Goal: Find specific page/section: Find specific page/section

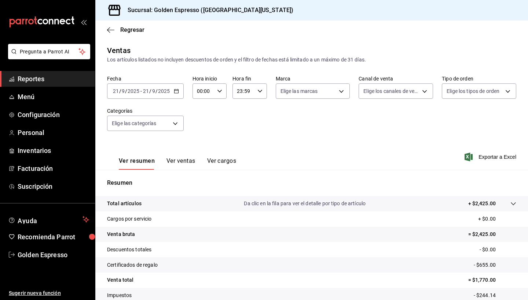
scroll to position [51, 0]
click at [50, 108] on link "Configuración" at bounding box center [47, 115] width 95 height 16
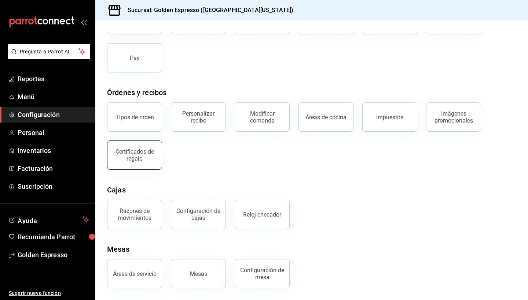
click at [142, 154] on div "Certificados de regalo" at bounding box center [134, 155] width 45 height 14
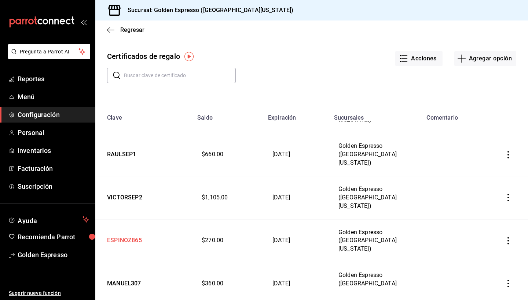
scroll to position [78, 0]
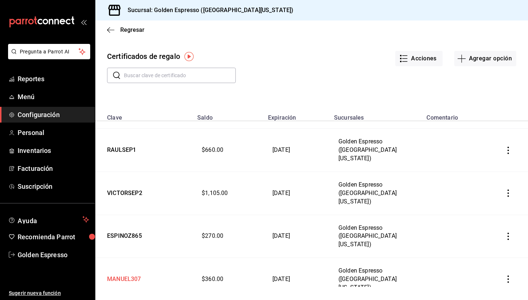
click at [127, 258] on td "MANUEL307" at bounding box center [143, 279] width 97 height 43
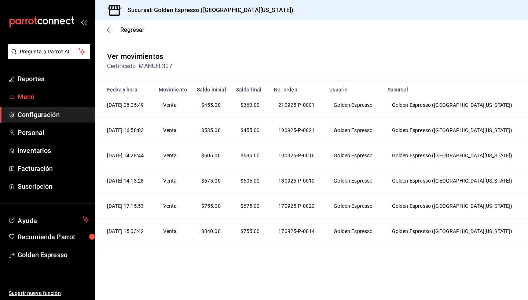
click at [31, 96] on span "Menú" at bounding box center [53, 97] width 71 height 10
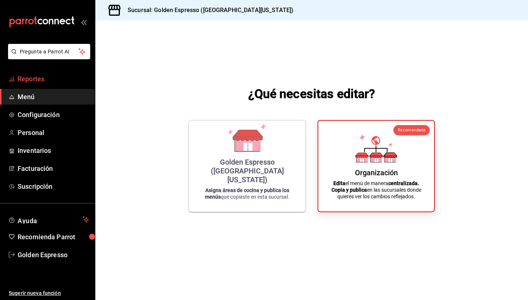
click at [38, 74] on link "Reportes" at bounding box center [47, 79] width 95 height 16
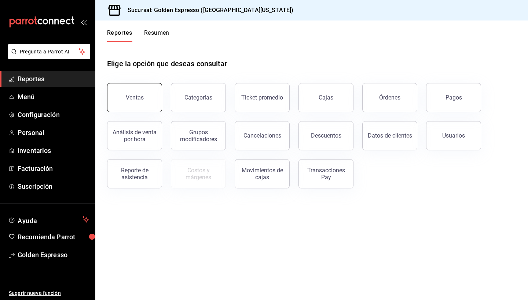
click at [147, 106] on button "Ventas" at bounding box center [134, 97] width 55 height 29
